Goal: Task Accomplishment & Management: Complete application form

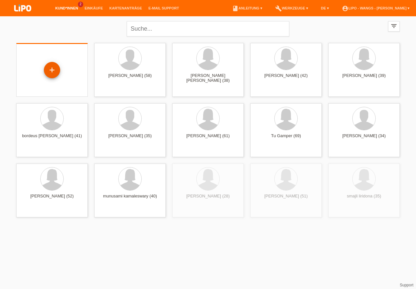
click at [53, 65] on div "+" at bounding box center [52, 69] width 16 height 11
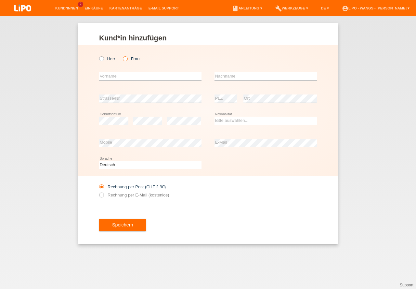
click at [122, 55] on icon at bounding box center [122, 55] width 0 height 0
click at [125, 59] on input "Frau" at bounding box center [125, 58] width 4 height 4
radio input "true"
click at [123, 76] on input "text" at bounding box center [150, 76] width 102 height 8
type input "ardita"
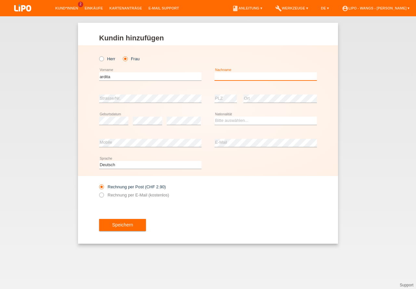
click at [231, 78] on input "text" at bounding box center [266, 76] width 102 height 8
type input "rama"
click at [236, 121] on select "Bitte auswählen... Schweiz Deutschland Liechtenstein Österreich ------------ Af…" at bounding box center [266, 120] width 102 height 8
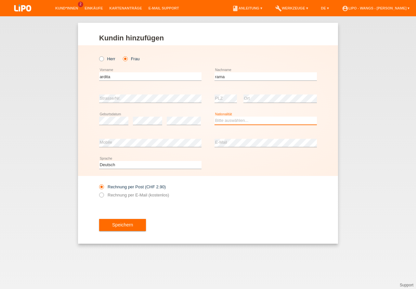
select select "CH"
click at [0, 0] on option "Schweiz" at bounding box center [0, 0] width 0 height 0
click at [98, 191] on icon at bounding box center [98, 191] width 0 height 0
click at [101, 196] on input "Rechnung per E-Mail (kostenlos)" at bounding box center [101, 196] width 4 height 8
radio input "true"
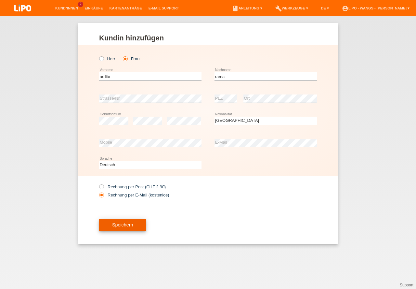
click at [124, 230] on button "Speichern" at bounding box center [122, 225] width 47 height 12
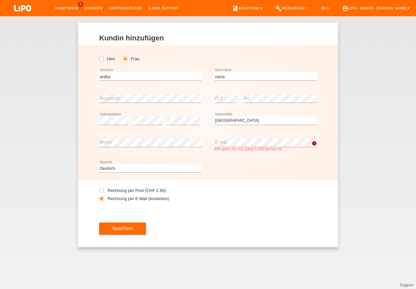
click at [99, 222] on button "Speichern" at bounding box center [122, 228] width 47 height 12
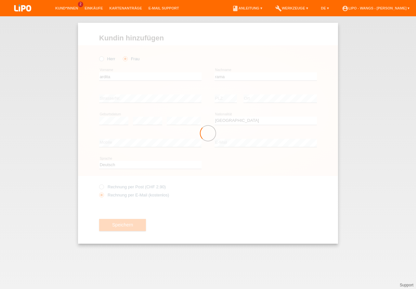
click at [99, 219] on button "Speichern" at bounding box center [122, 225] width 47 height 12
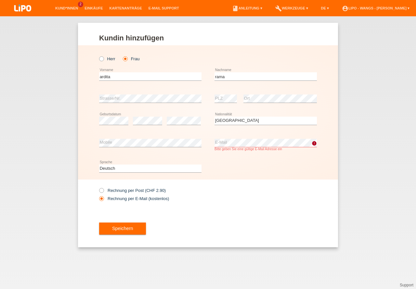
click at [255, 158] on div "Deutsch Français Italiano English error Sprache" at bounding box center [208, 168] width 218 height 22
click at [143, 229] on button "Speichern" at bounding box center [122, 228] width 47 height 12
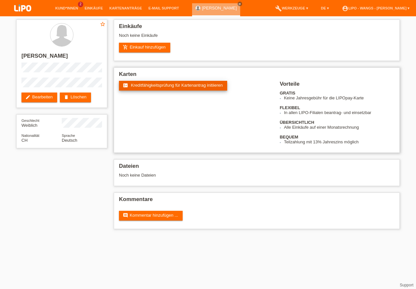
click at [181, 86] on span "Kreditfähigkeitsprüfung für Kartenantrag initiieren" at bounding box center [177, 85] width 92 height 5
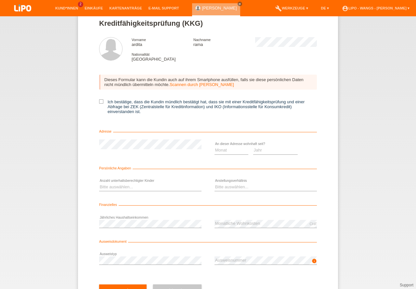
scroll to position [29, 0]
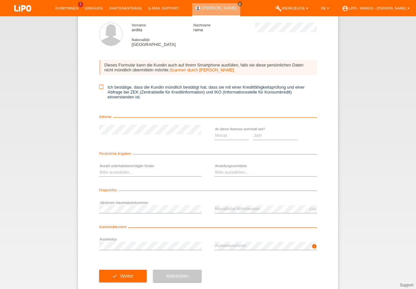
click at [101, 86] on icon at bounding box center [101, 87] width 4 height 4
click at [101, 86] on input "Ich bestätige, dass die Kundin mündlich bestätigt hat, dass sie mit einer Kredi…" at bounding box center [101, 87] width 4 height 4
click at [101, 86] on icon at bounding box center [101, 87] width 4 height 4
click at [101, 86] on input "Ich bestätige, dass die Kundin mündlich bestätigt hat, dass sie mit einer Kredi…" at bounding box center [101, 87] width 4 height 4
click at [100, 88] on icon at bounding box center [101, 87] width 4 height 4
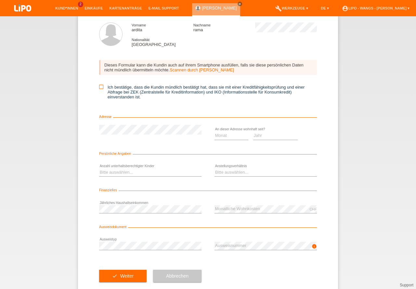
click at [100, 88] on input "Ich bestätige, dass die Kundin mündlich bestätigt hat, dass sie mit einer Kredi…" at bounding box center [101, 87] width 4 height 4
checkbox input "true"
click at [234, 135] on select "Monat 01 02 03 04 05 06 07 08 09 10" at bounding box center [232, 135] width 34 height 8
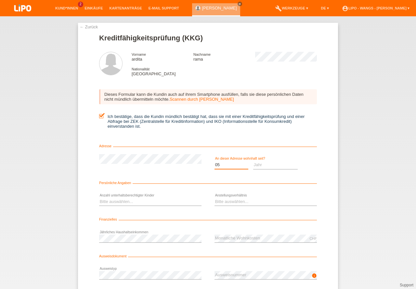
select select "05"
click at [262, 164] on select "Jahr 2025 2024 2023 2022 2021 2020 2019 2018 2017 2016 2015 2014 2013 2012 2011…" at bounding box center [275, 165] width 45 height 8
select select "2018"
click at [0, 0] on option "2018" at bounding box center [0, 0] width 0 height 0
click at [125, 202] on select "Bitte auswählen... 0 1 2 3 4 5 6 7 8 9" at bounding box center [150, 201] width 102 height 8
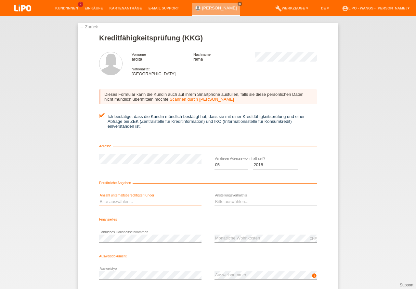
click at [125, 202] on select "Bitte auswählen... 0 1 2 3 4 5 6 7 8 9" at bounding box center [150, 201] width 102 height 8
select select "1"
click at [0, 0] on option "1" at bounding box center [0, 0] width 0 height 0
click at [229, 202] on select "Bitte auswählen... Unbefristet Befristet Lehrling/Student Pensioniert Nicht arb…" at bounding box center [266, 201] width 102 height 8
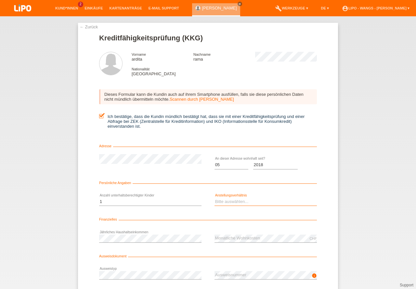
select select "UNLIMITED"
click at [0, 0] on option "Unbefristet" at bounding box center [0, 0] width 0 height 0
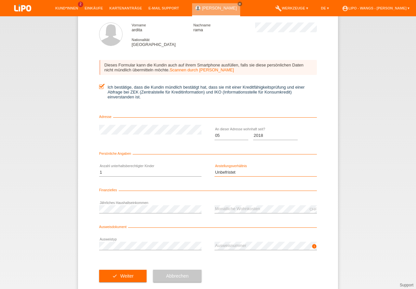
scroll to position [43, 0]
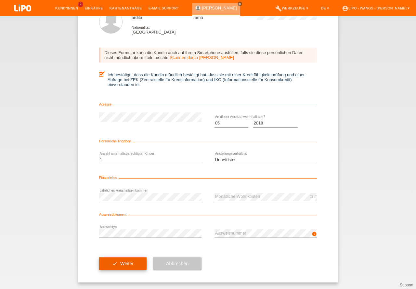
click at [123, 262] on button "check Weiter" at bounding box center [122, 263] width 47 height 12
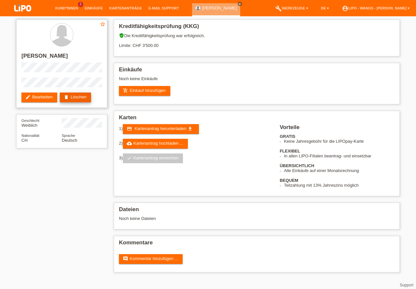
click at [82, 96] on link "delete Löschen" at bounding box center [75, 97] width 31 height 10
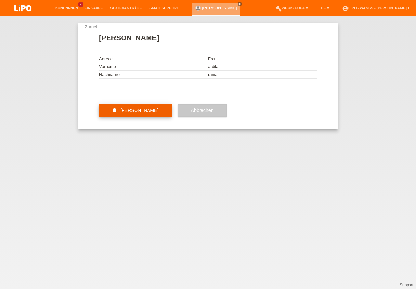
click at [151, 116] on button "delete [PERSON_NAME]" at bounding box center [135, 110] width 73 height 12
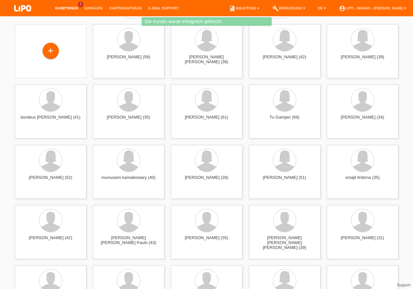
scroll to position [130, 0]
